Goal: Task Accomplishment & Management: Use online tool/utility

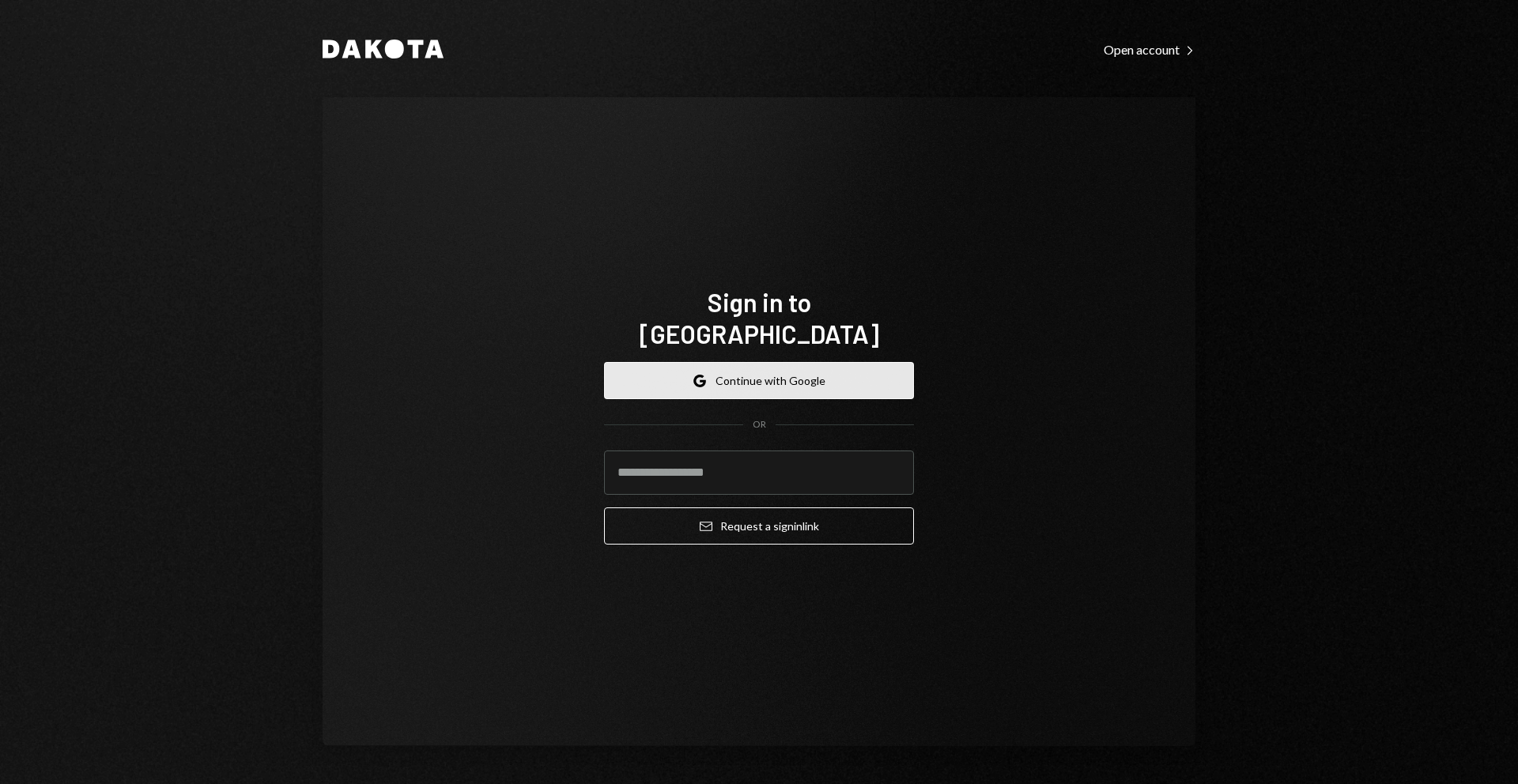
click at [827, 362] on button "Google Continue with Google" at bounding box center [759, 380] width 310 height 37
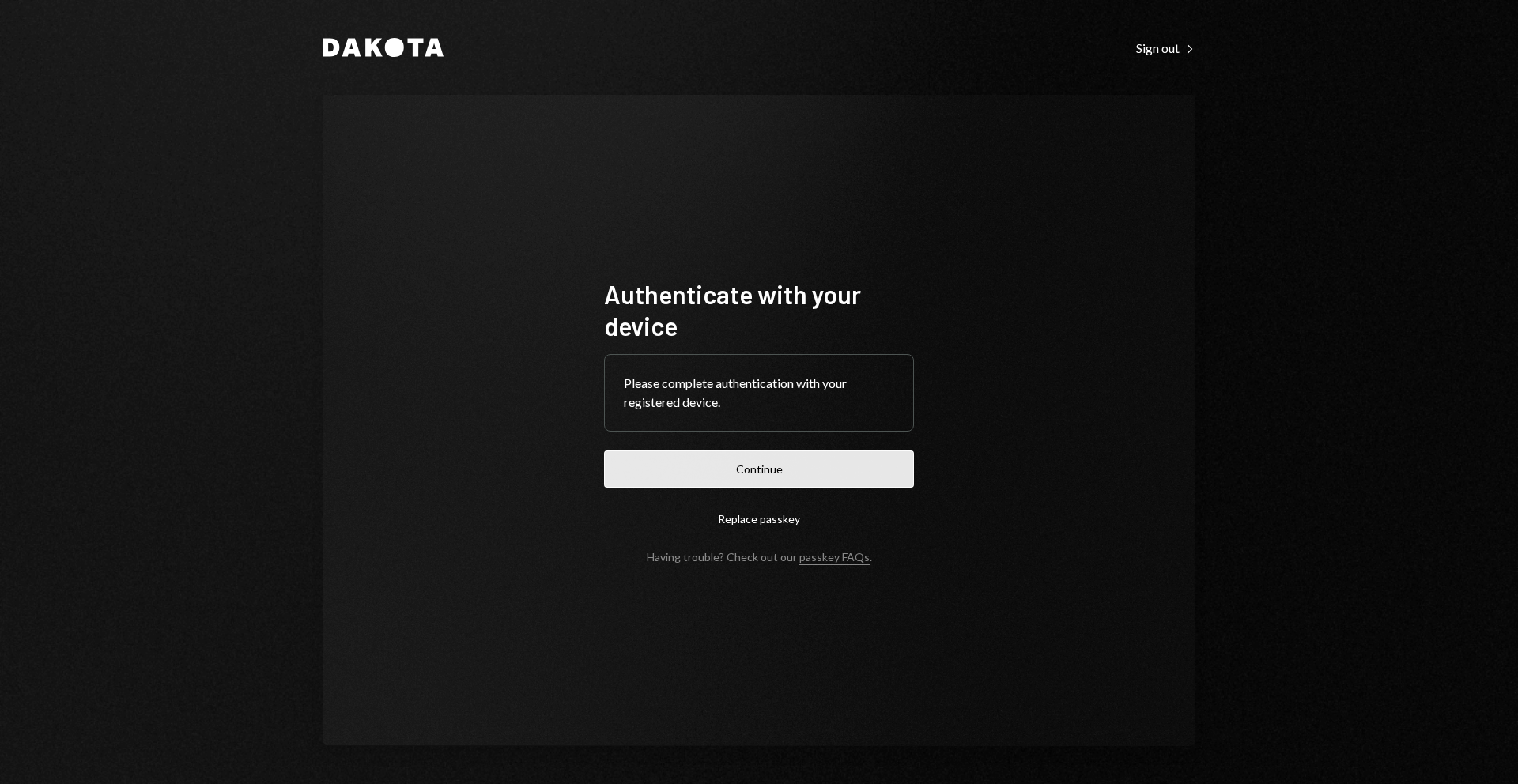
click at [822, 459] on button "Continue" at bounding box center [759, 469] width 310 height 37
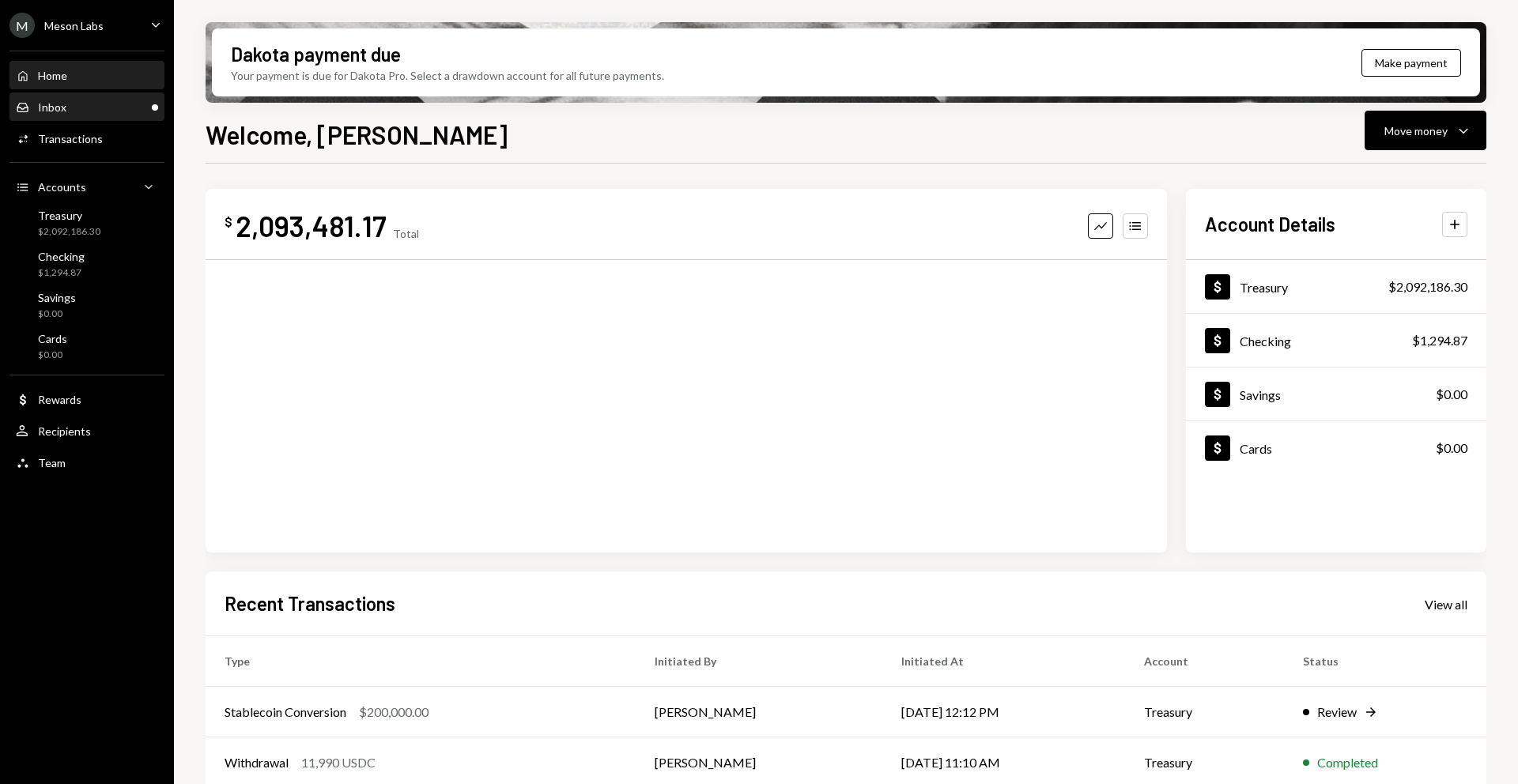
click at [147, 109] on div "Inbox Inbox" at bounding box center [86, 107] width 142 height 15
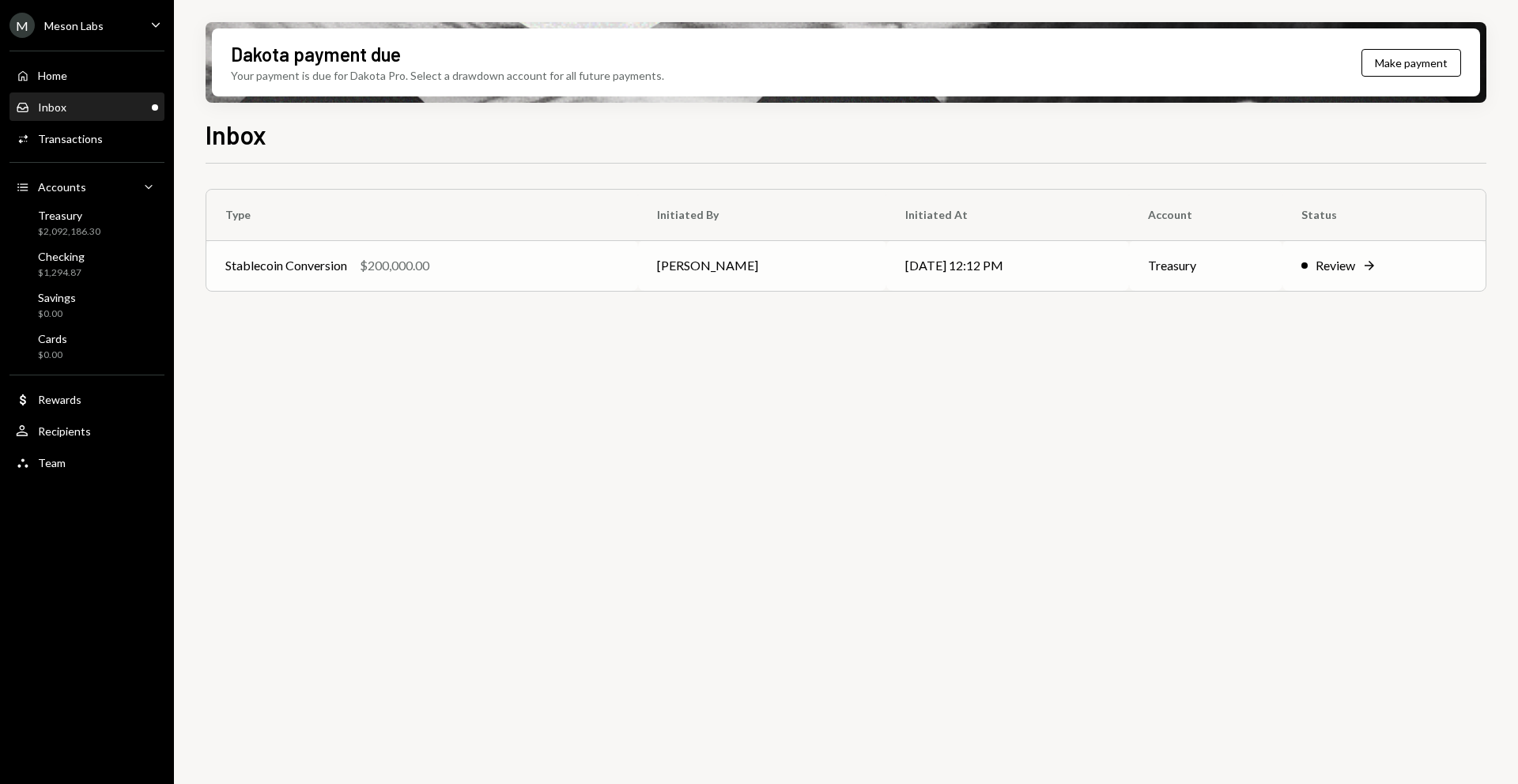
click at [1344, 263] on div "Review" at bounding box center [1336, 265] width 39 height 19
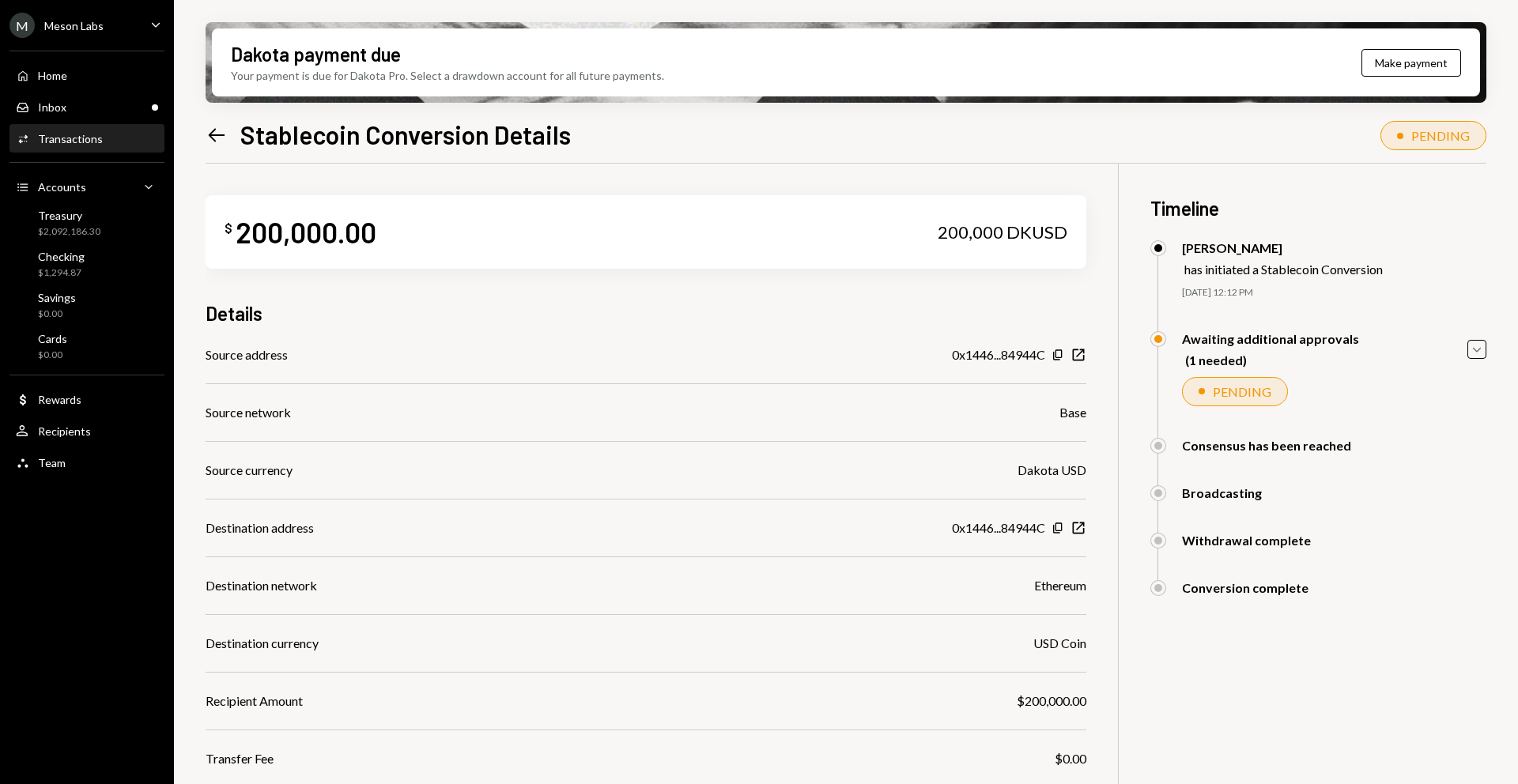
scroll to position [143, 0]
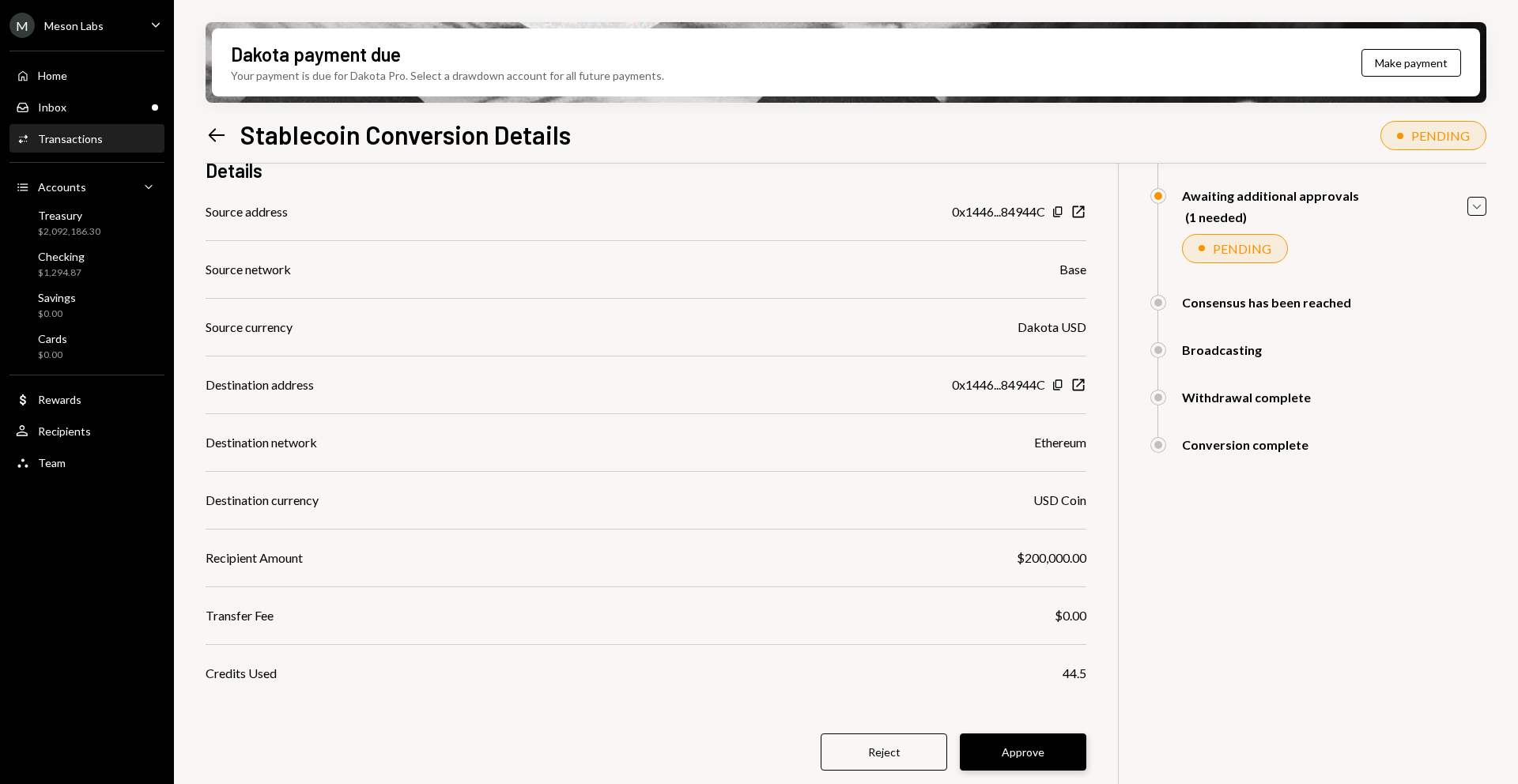
click at [1040, 735] on button "Approve" at bounding box center [1023, 752] width 126 height 37
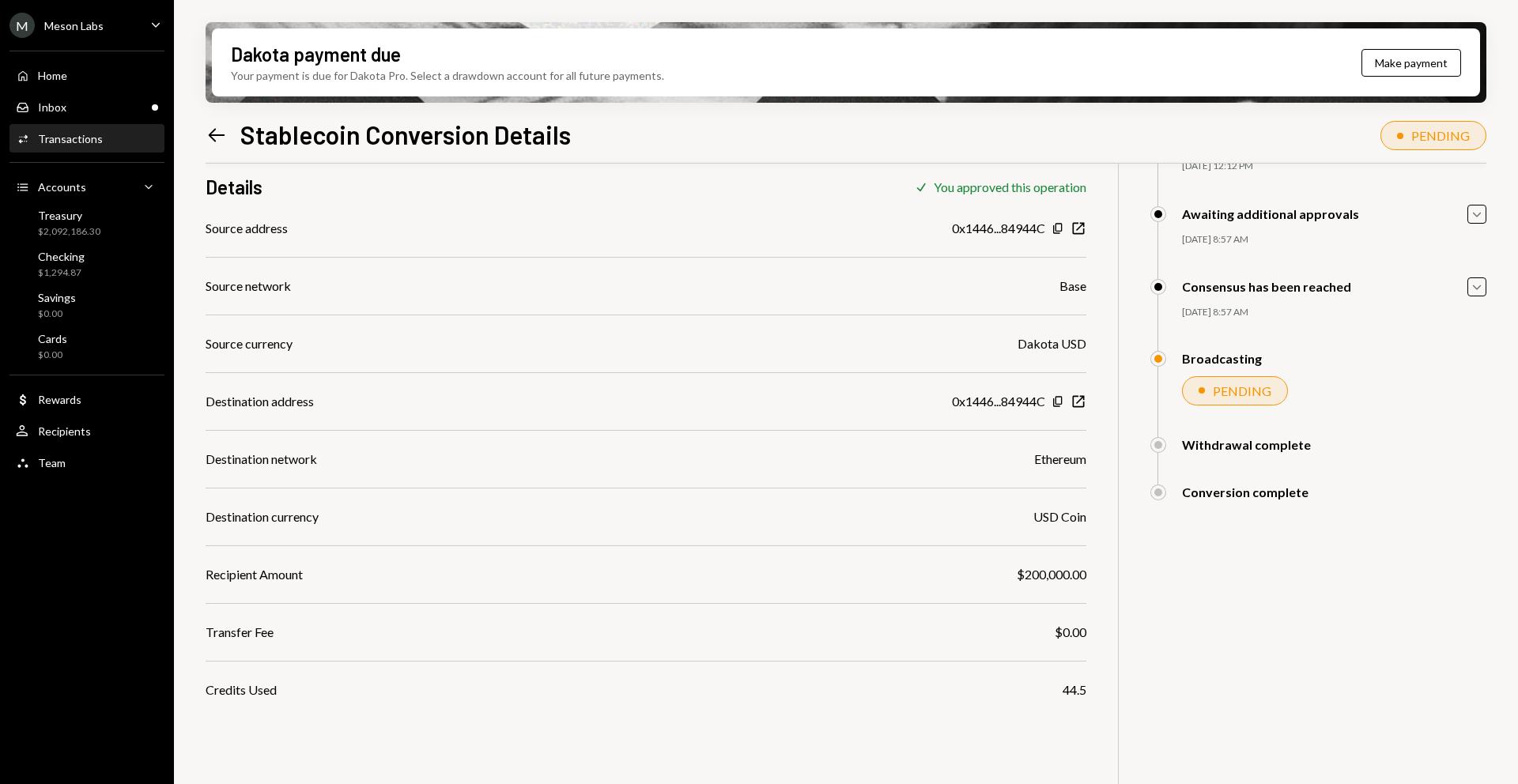
scroll to position [126, 0]
